Goal: Task Accomplishment & Management: Use online tool/utility

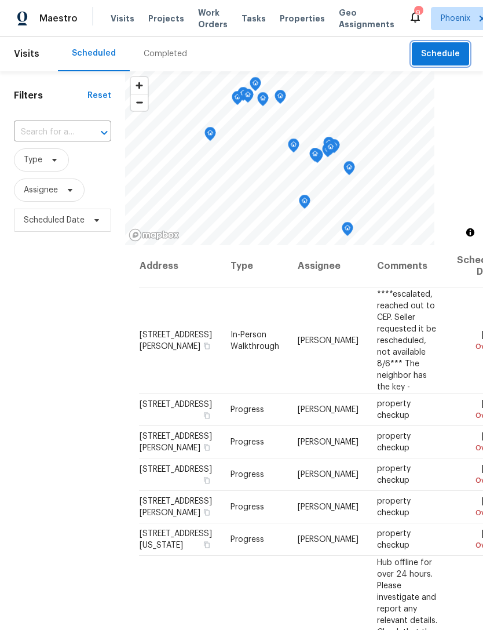
click at [448, 61] on span "Schedule" at bounding box center [440, 54] width 39 height 14
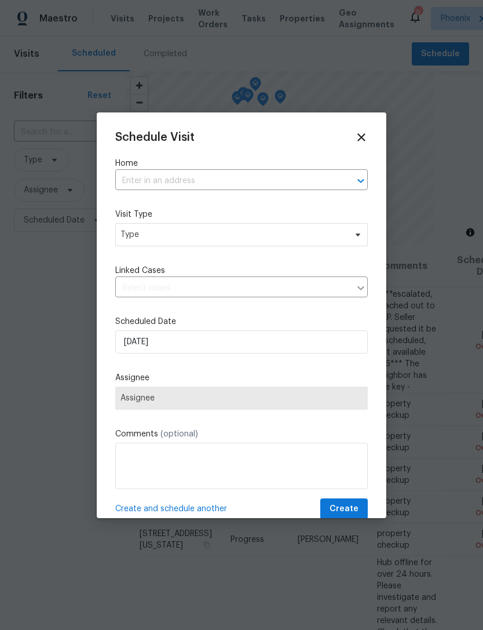
click at [206, 180] on input "text" at bounding box center [225, 181] width 220 height 18
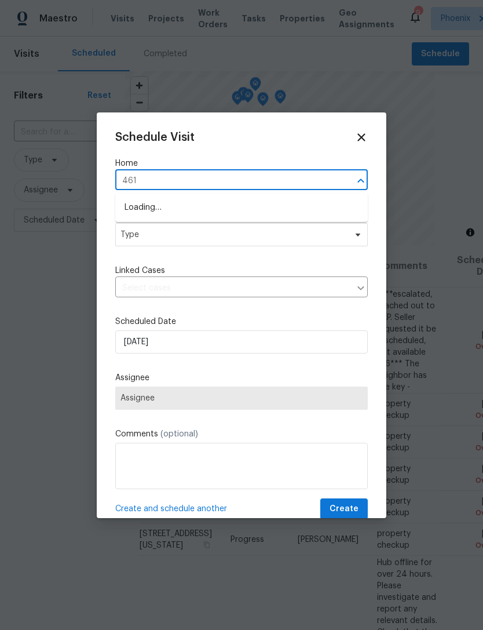
type input "4619"
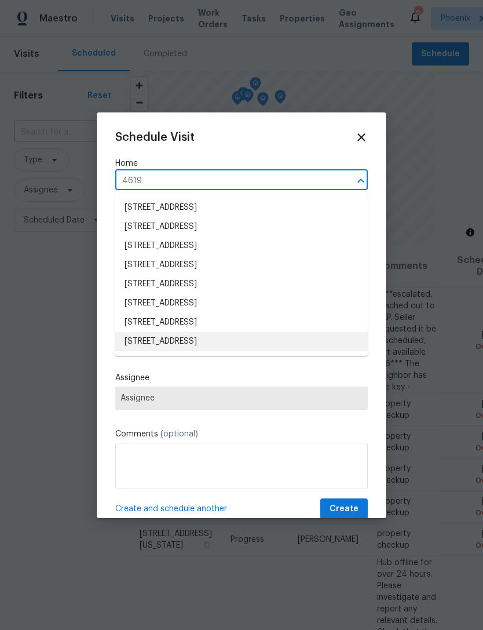
click at [212, 341] on li "[STREET_ADDRESS]" at bounding box center [241, 341] width 253 height 19
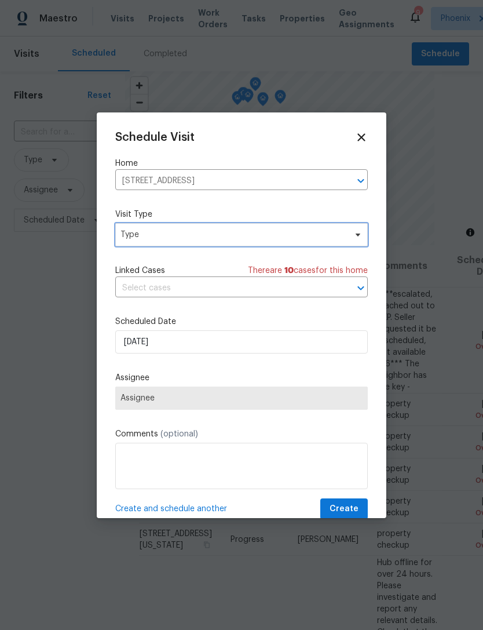
click at [201, 240] on span "Type" at bounding box center [233, 235] width 225 height 12
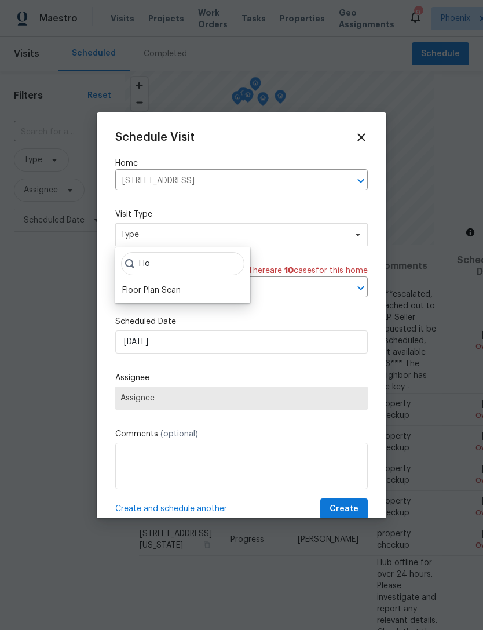
type input "Flo"
click at [168, 288] on div "Floor Plan Scan" at bounding box center [151, 291] width 59 height 12
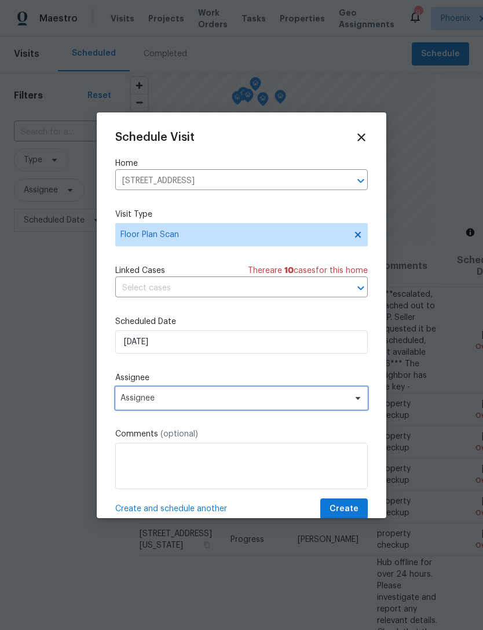
click at [274, 398] on span "Assignee" at bounding box center [234, 397] width 227 height 9
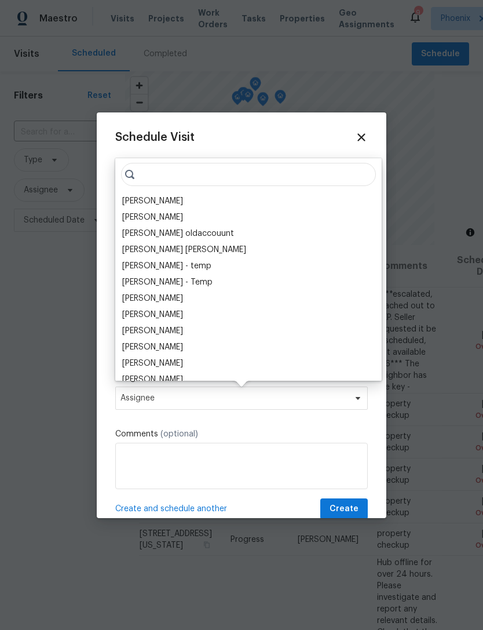
click at [183, 201] on div "[PERSON_NAME]" at bounding box center [152, 201] width 61 height 12
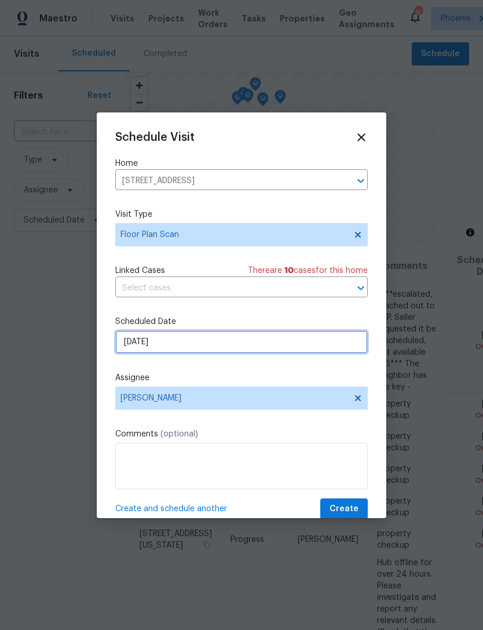
click at [247, 350] on input "[DATE]" at bounding box center [241, 341] width 253 height 23
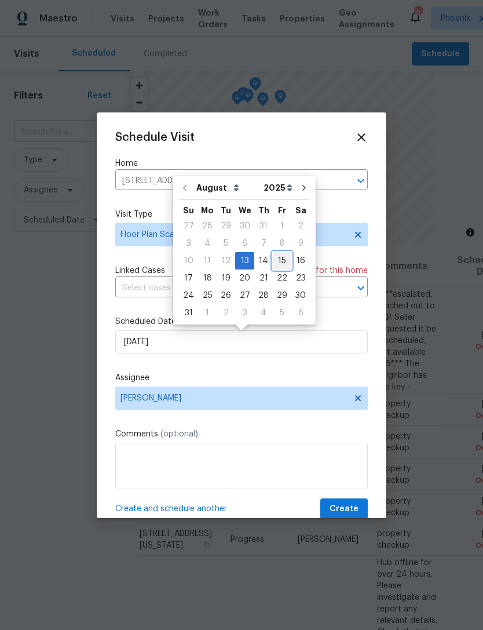
click at [273, 266] on div "15" at bounding box center [282, 261] width 19 height 16
type input "[DATE]"
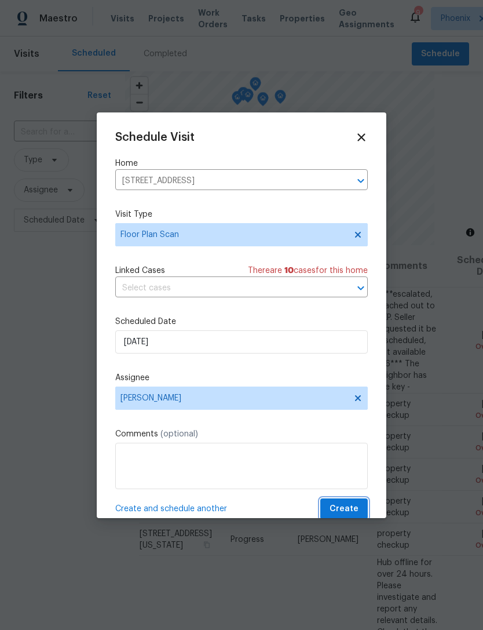
click at [347, 513] on span "Create" at bounding box center [344, 509] width 29 height 14
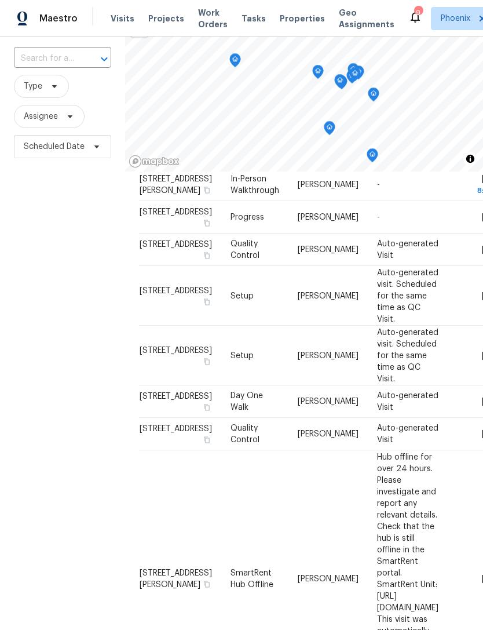
scroll to position [123, 0]
